Goal: Communication & Community: Answer question/provide support

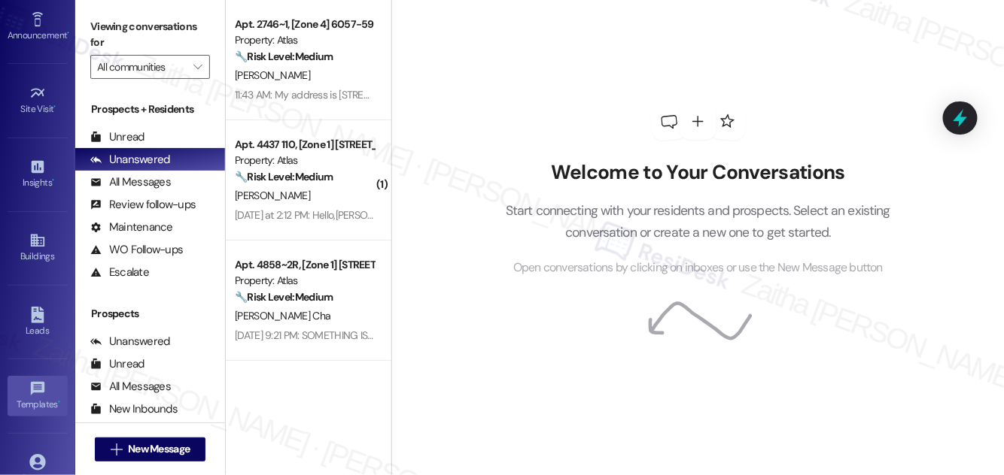
scroll to position [236, 0]
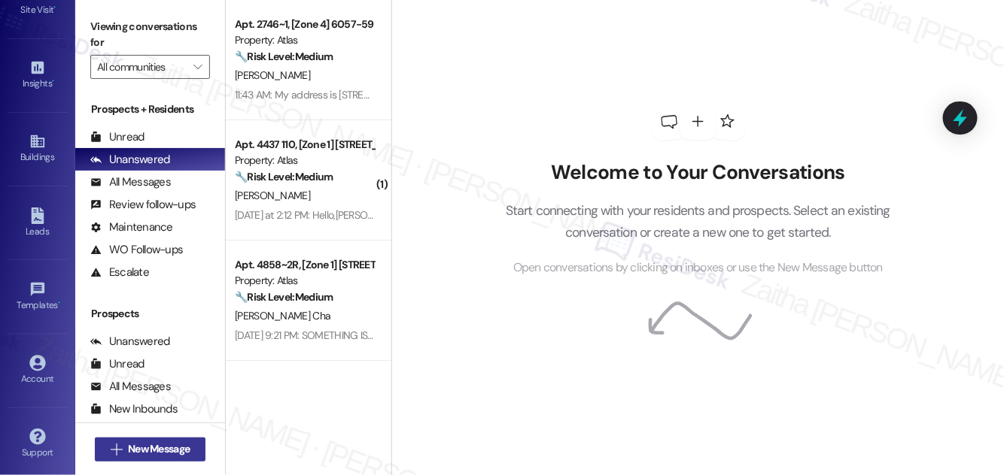
click at [160, 453] on span "New Message" at bounding box center [159, 450] width 62 height 16
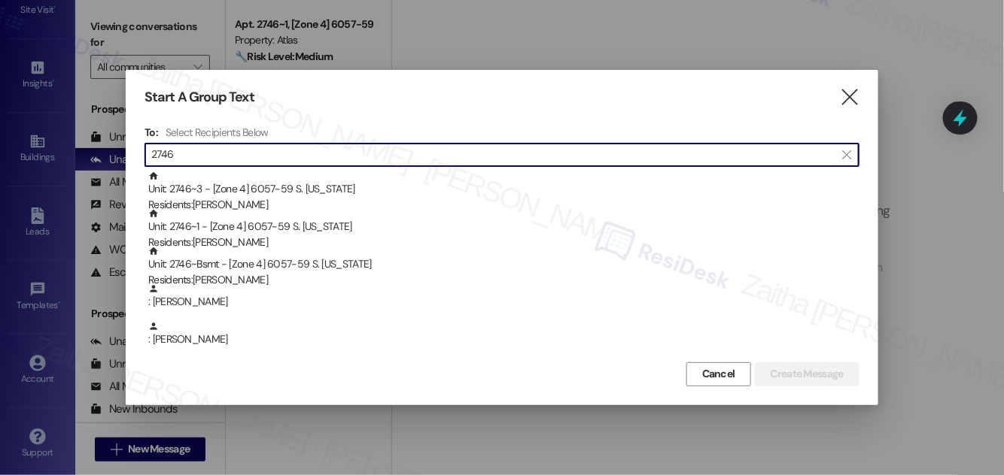
type input "2746"
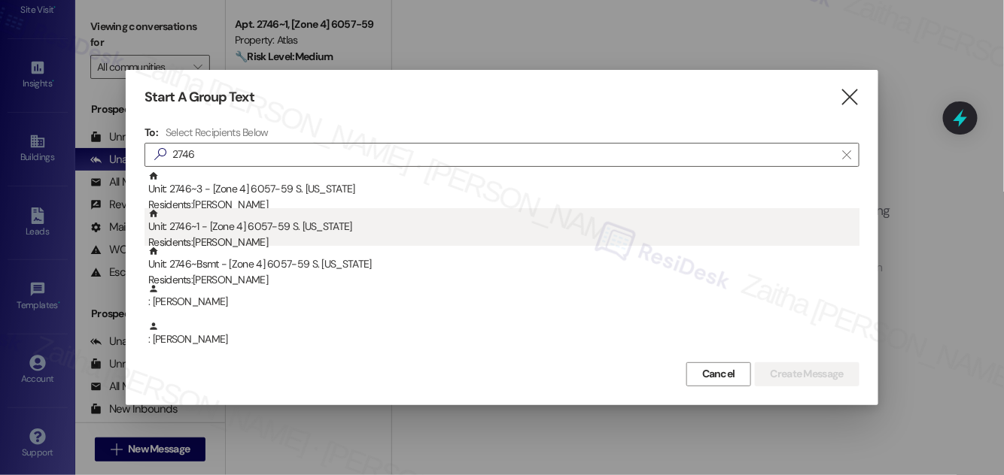
click at [334, 237] on div "Residents: [PERSON_NAME]" at bounding box center [503, 243] width 711 height 16
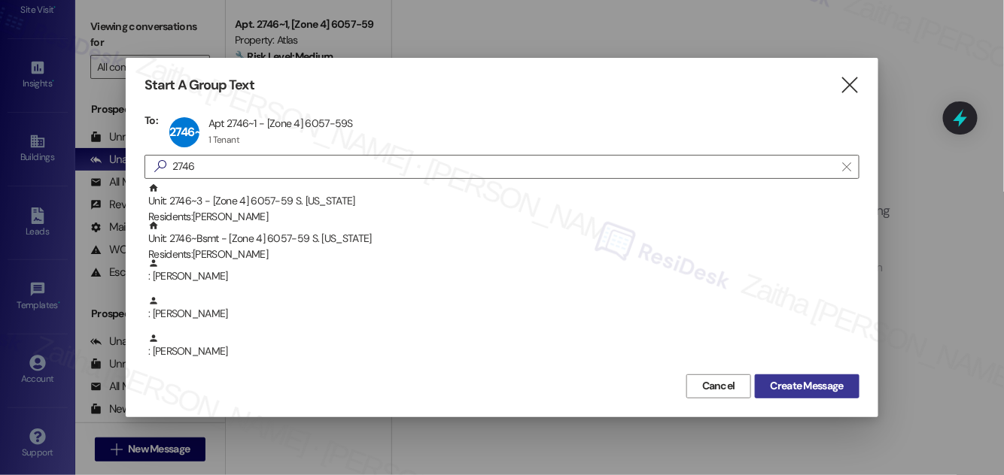
click at [797, 381] on span "Create Message" at bounding box center [806, 386] width 73 height 16
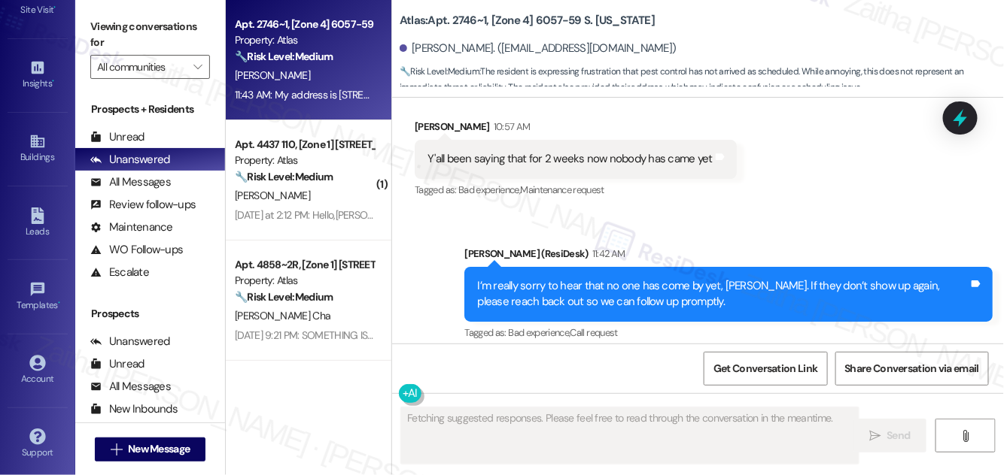
scroll to position [7241, 0]
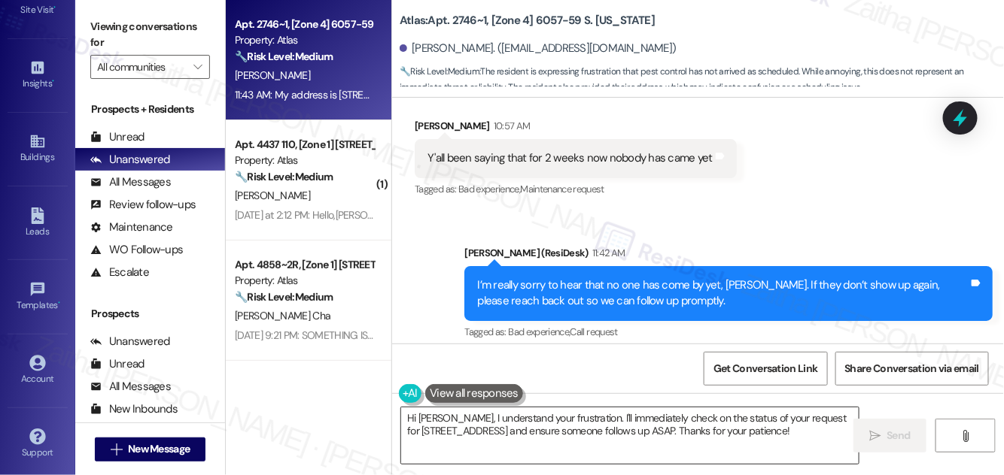
click at [411, 416] on textarea "Hi [PERSON_NAME], I understand your frustration. I'll immediately check on the …" at bounding box center [629, 436] width 457 height 56
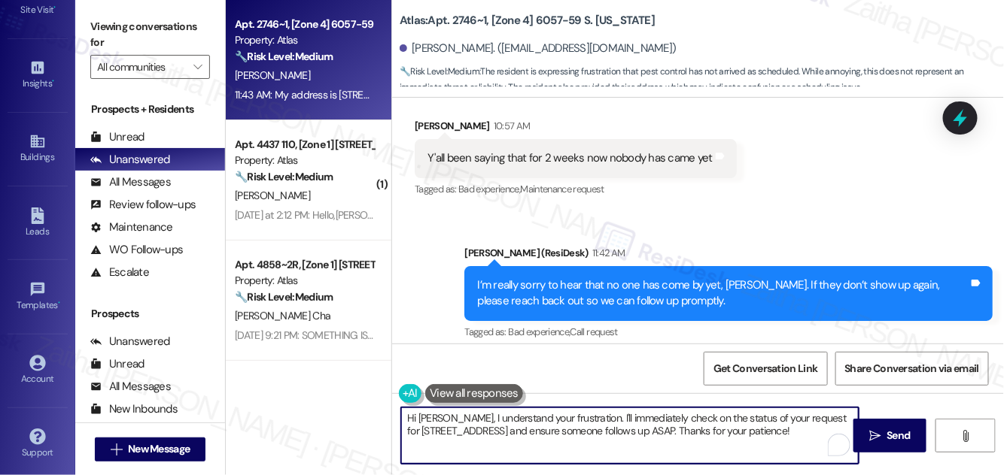
click at [411, 416] on textarea "Hi [PERSON_NAME], I understand your frustration. I'll immediately check on the …" at bounding box center [629, 436] width 457 height 56
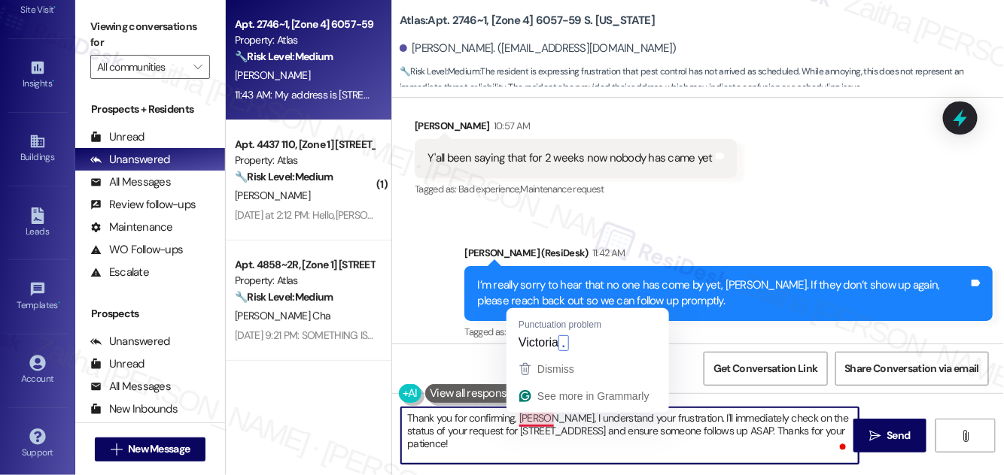
click at [550, 417] on textarea "Thank you for confirming, [PERSON_NAME], I understand your frustration. I'll im…" at bounding box center [629, 436] width 457 height 56
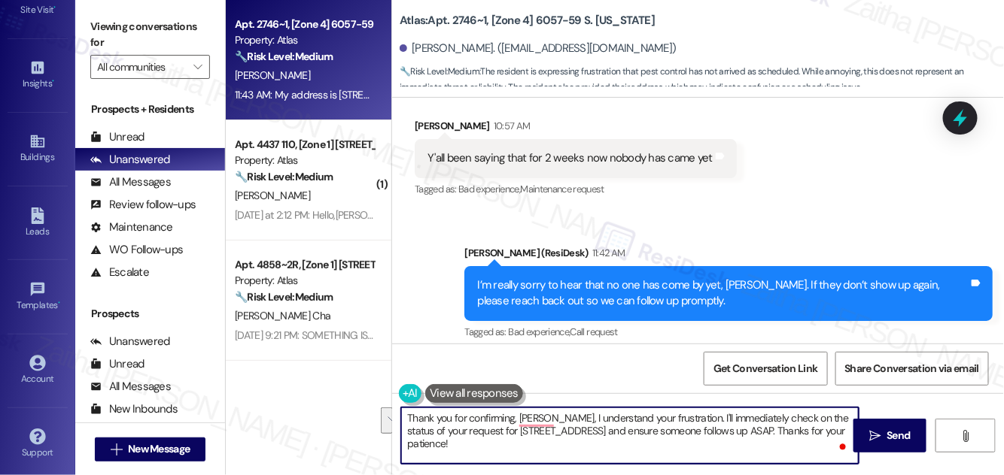
drag, startPoint x: 555, startPoint y: 417, endPoint x: 714, endPoint y: 429, distance: 159.2
click at [714, 429] on textarea "Thank you for confirming, [PERSON_NAME], I understand your frustration. I'll im…" at bounding box center [629, 436] width 457 height 56
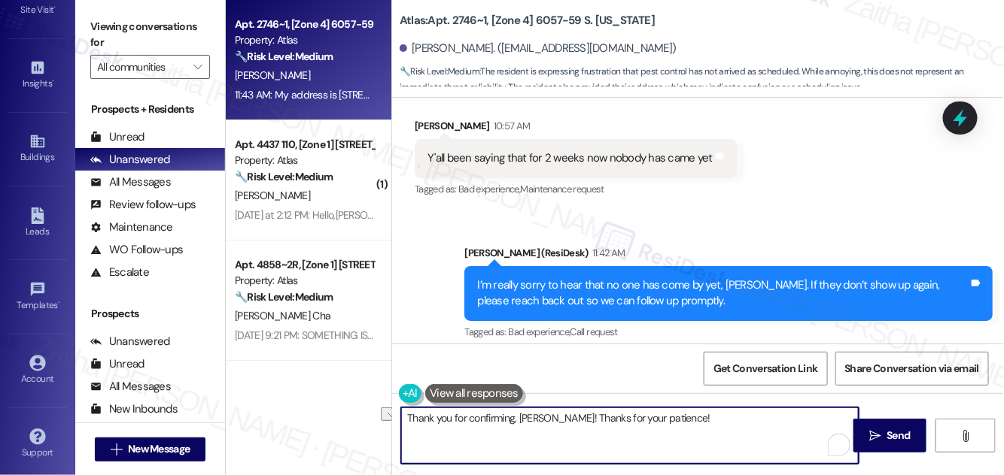
drag, startPoint x: 557, startPoint y: 415, endPoint x: 709, endPoint y: 418, distance: 151.3
click at [709, 418] on textarea "Thank you for confirming, [PERSON_NAME]! Thanks for your patience!" at bounding box center [629, 436] width 457 height 56
type textarea "Thank you for confirming, [PERSON_NAME]! If you need"
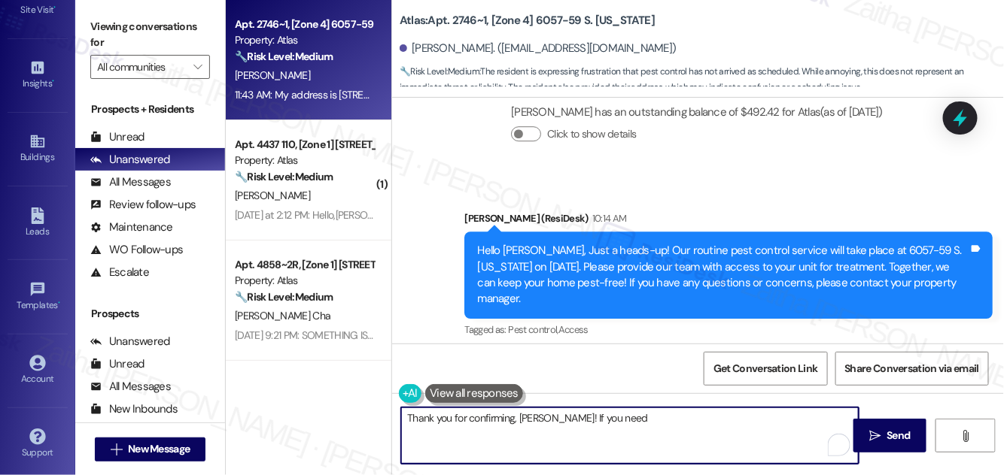
scroll to position [6831, 0]
